Goal: Navigation & Orientation: Find specific page/section

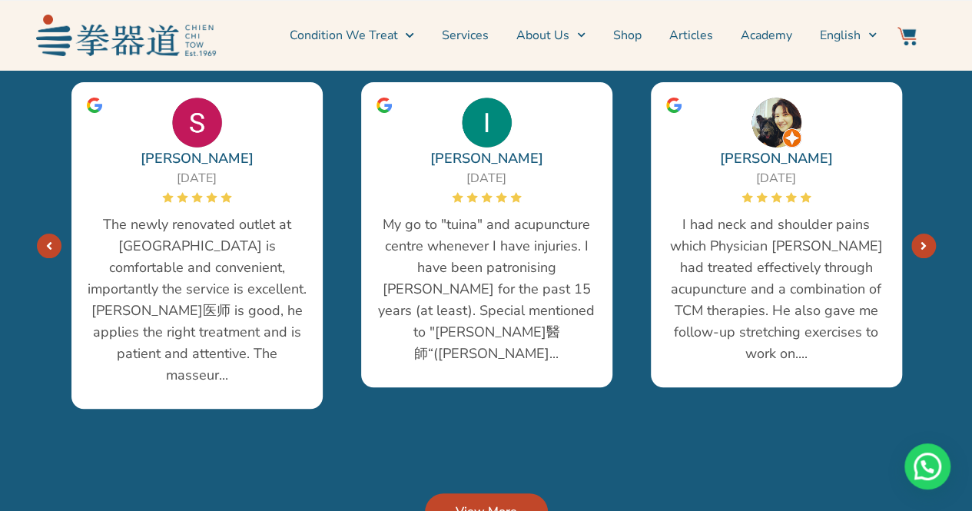
scroll to position [2901, 0]
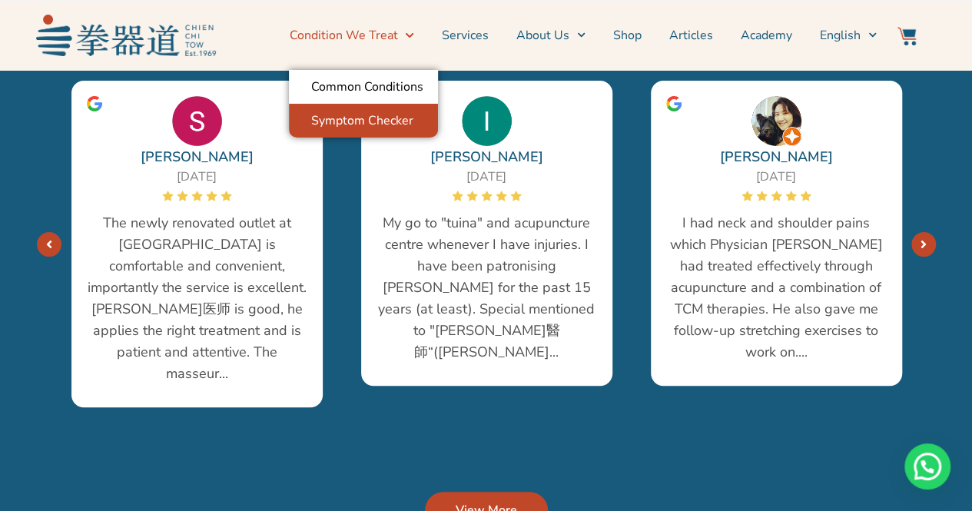
click at [367, 115] on link "Symptom Checker" at bounding box center [363, 121] width 149 height 34
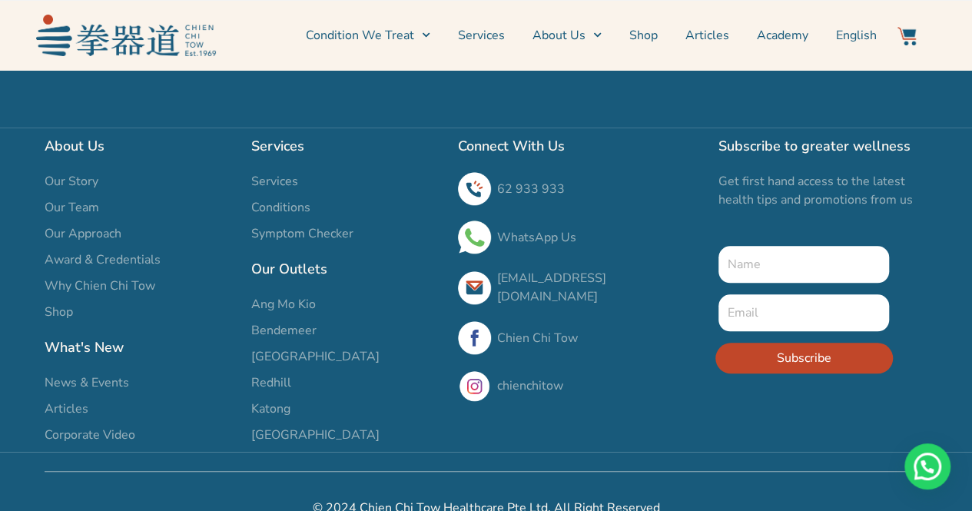
scroll to position [587, 0]
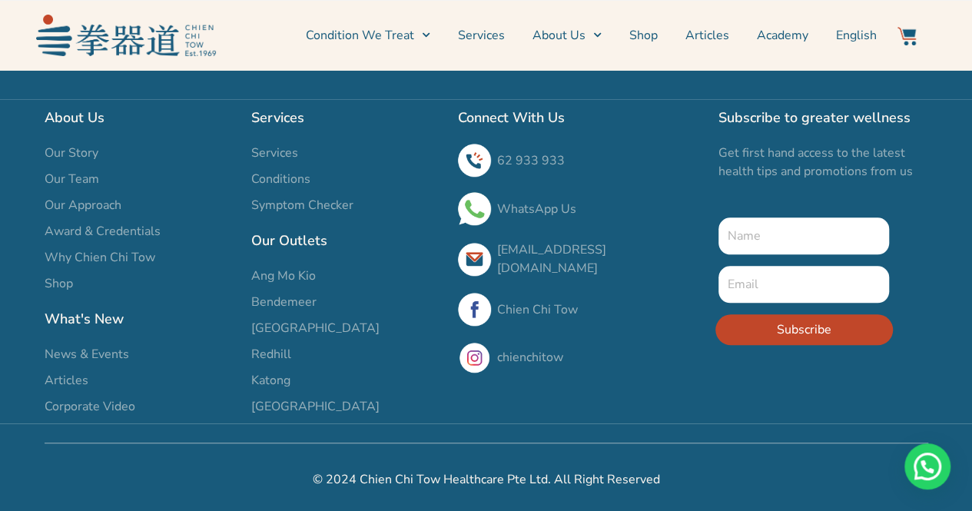
click at [83, 170] on span "Our Team" at bounding box center [72, 179] width 55 height 18
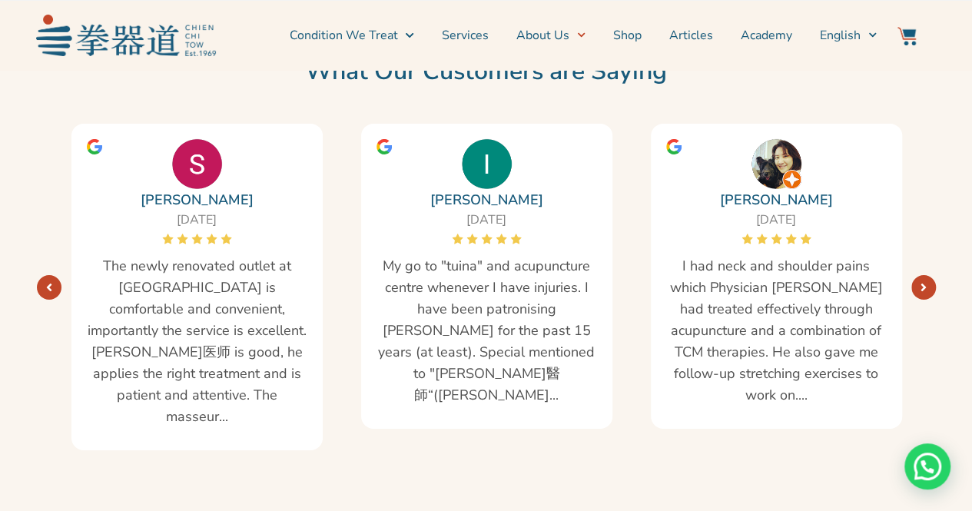
scroll to position [2461, 0]
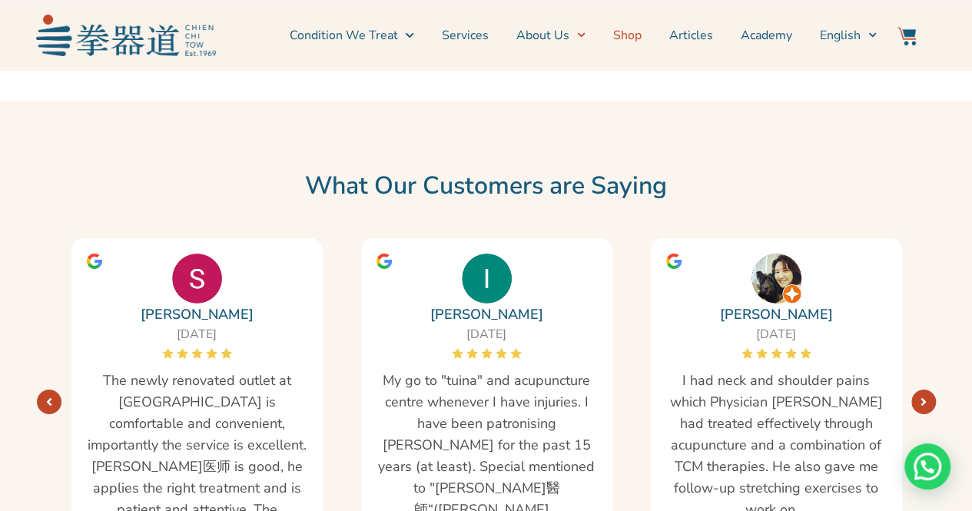
click at [626, 35] on link "Shop" at bounding box center [627, 35] width 28 height 38
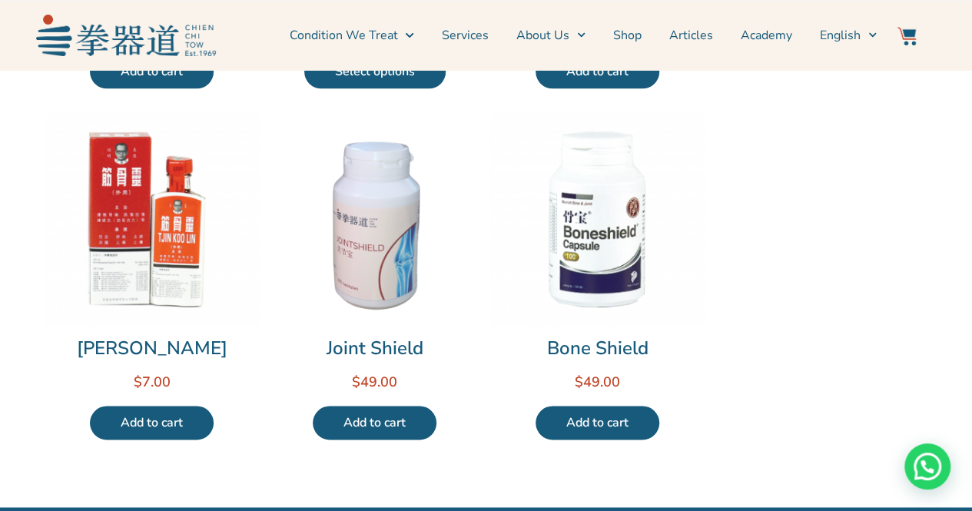
scroll to position [860, 0]
